Goal: Find specific page/section: Find specific page/section

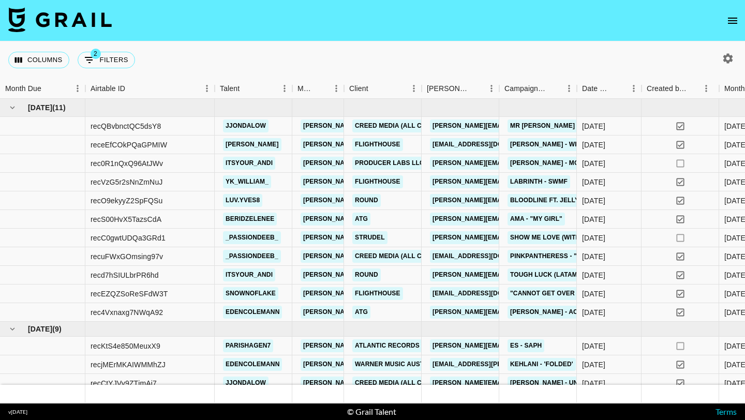
click at [82, 16] on img at bounding box center [59, 19] width 103 height 25
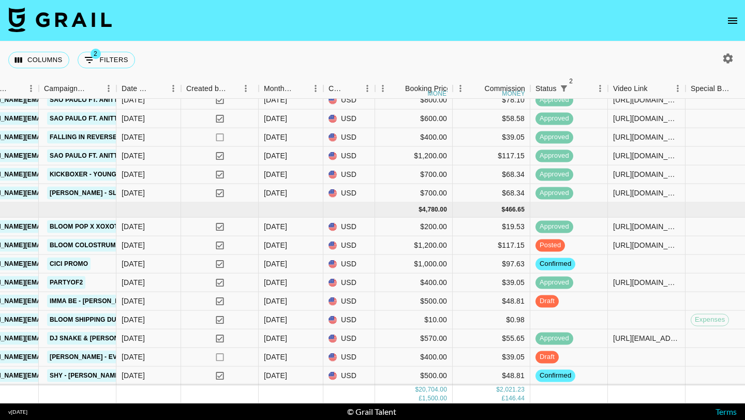
scroll to position [618, 465]
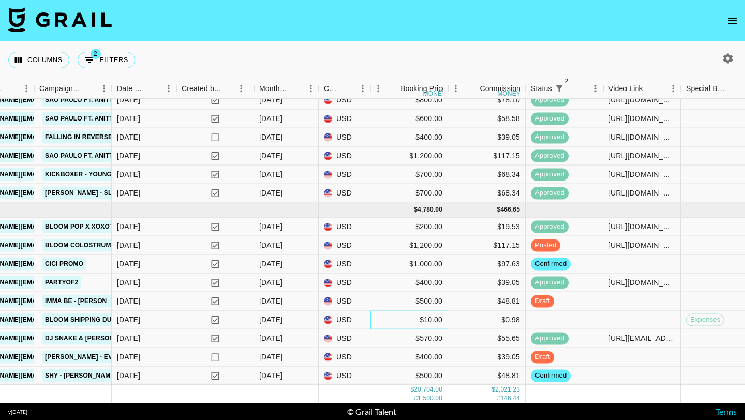
click at [394, 324] on div "$10.00" at bounding box center [409, 320] width 78 height 19
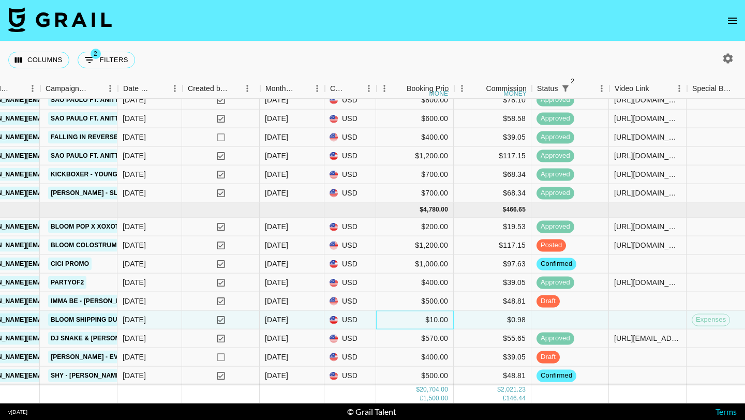
scroll to position [618, 459]
click at [487, 359] on div "$39.05" at bounding box center [493, 357] width 78 height 19
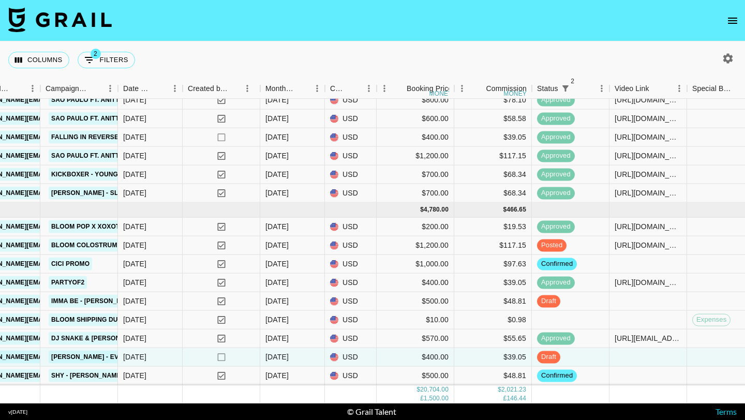
click at [736, 18] on icon "open drawer" at bounding box center [732, 20] width 12 height 12
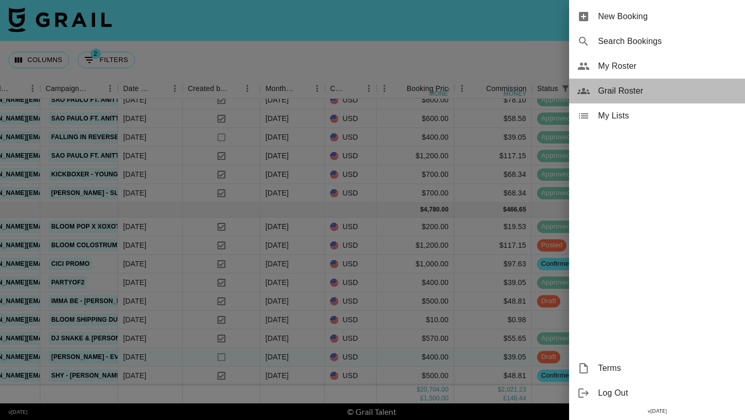
click at [624, 93] on span "Grail Roster" at bounding box center [667, 91] width 139 height 12
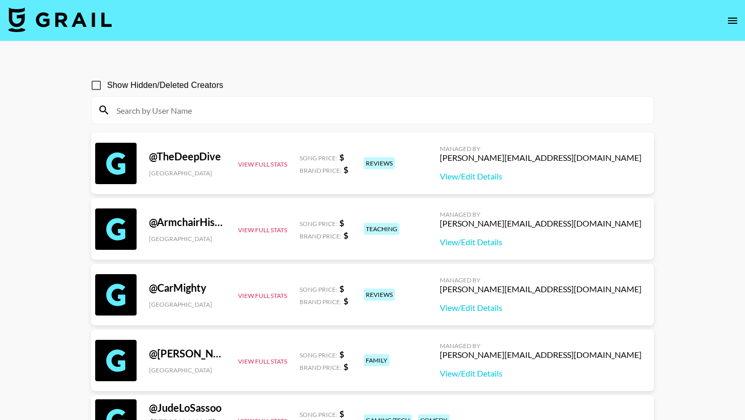
click at [331, 118] on div at bounding box center [373, 110] width 562 height 27
click at [309, 112] on input at bounding box center [378, 110] width 537 height 17
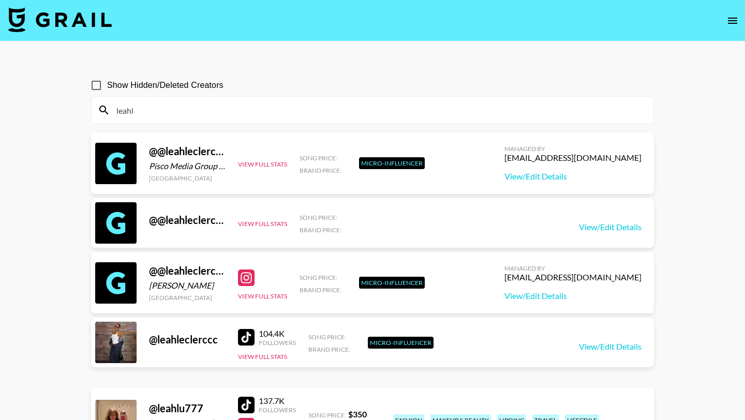
type input "leahlu"
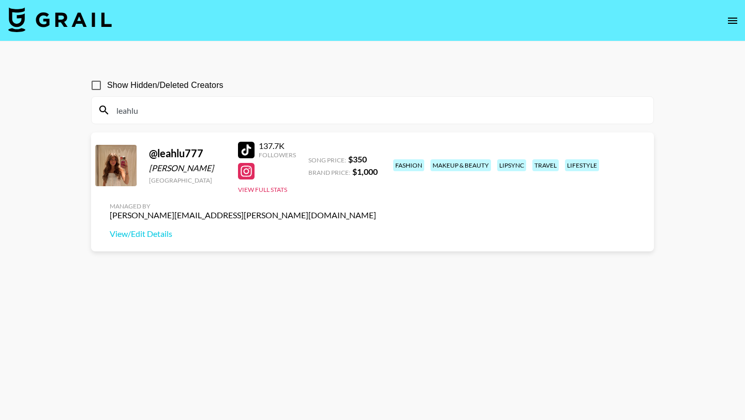
click at [259, 112] on input "leahlu" at bounding box center [378, 110] width 537 height 17
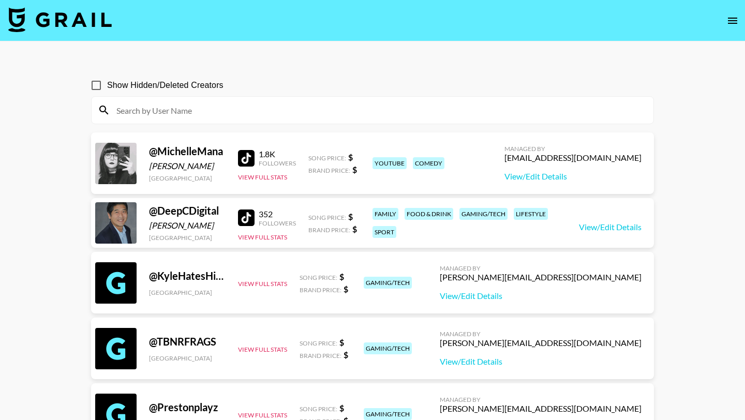
click at [270, 107] on input at bounding box center [378, 110] width 537 height 17
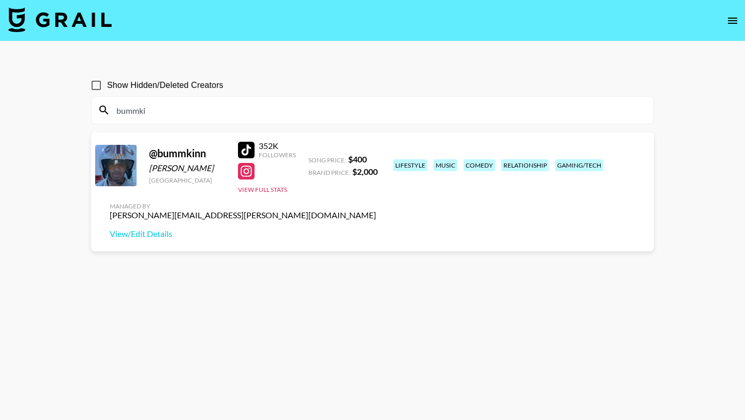
type input "bummki"
click at [244, 147] on div at bounding box center [246, 150] width 17 height 17
